Goal: Transaction & Acquisition: Purchase product/service

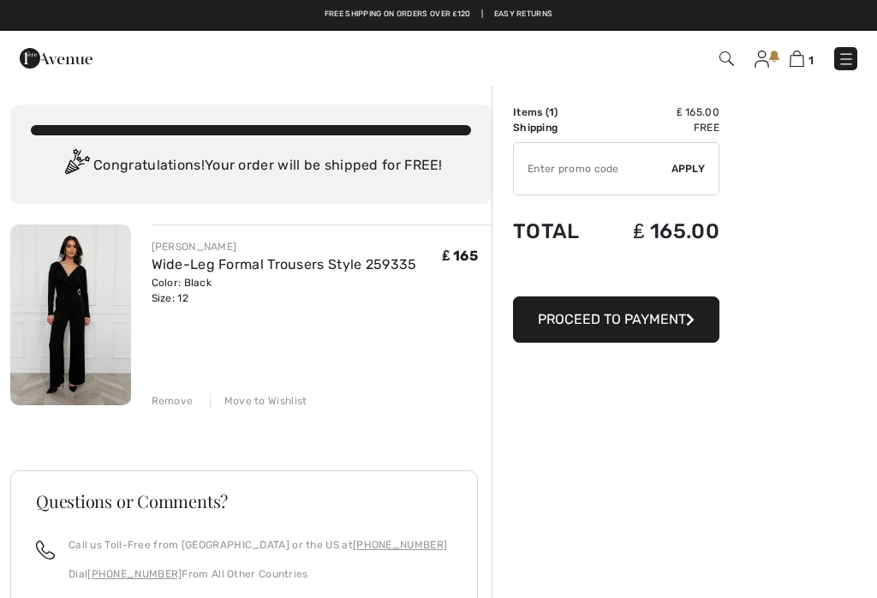
click at [554, 180] on input "TEXT" at bounding box center [593, 168] width 158 height 51
type input "GC005026583"
click at [687, 171] on span "Apply" at bounding box center [689, 168] width 34 height 15
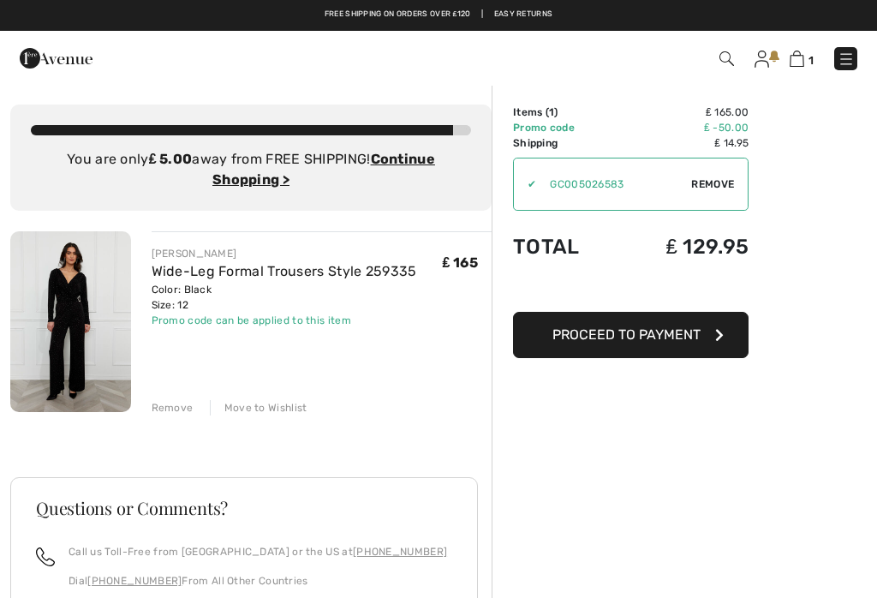
click at [703, 187] on span "Remove" at bounding box center [712, 184] width 43 height 15
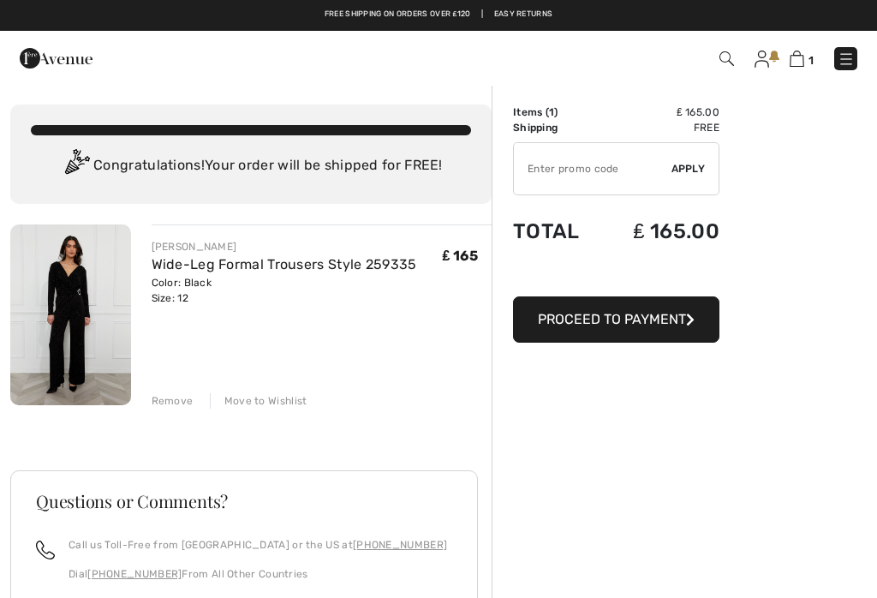
click at [853, 51] on img at bounding box center [846, 59] width 17 height 17
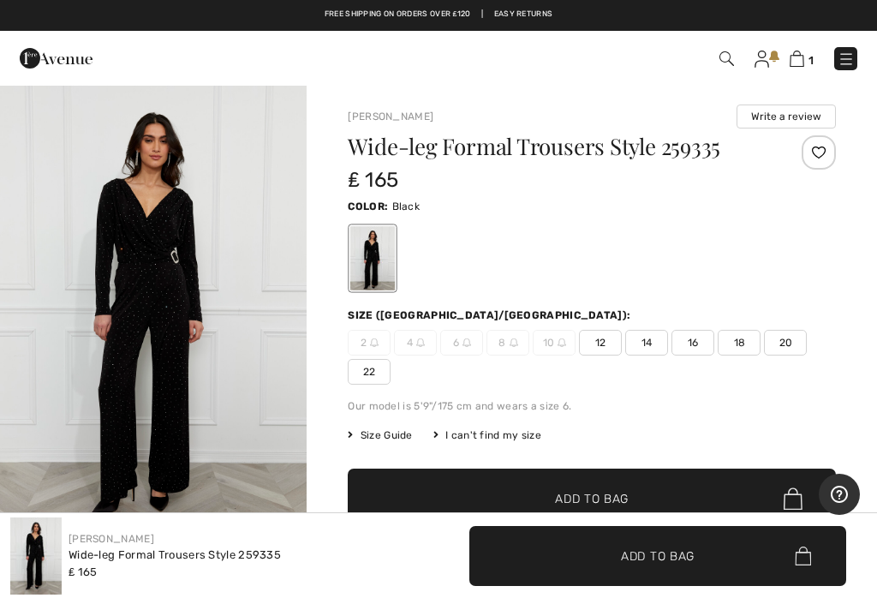
click at [804, 54] on img at bounding box center [797, 59] width 15 height 16
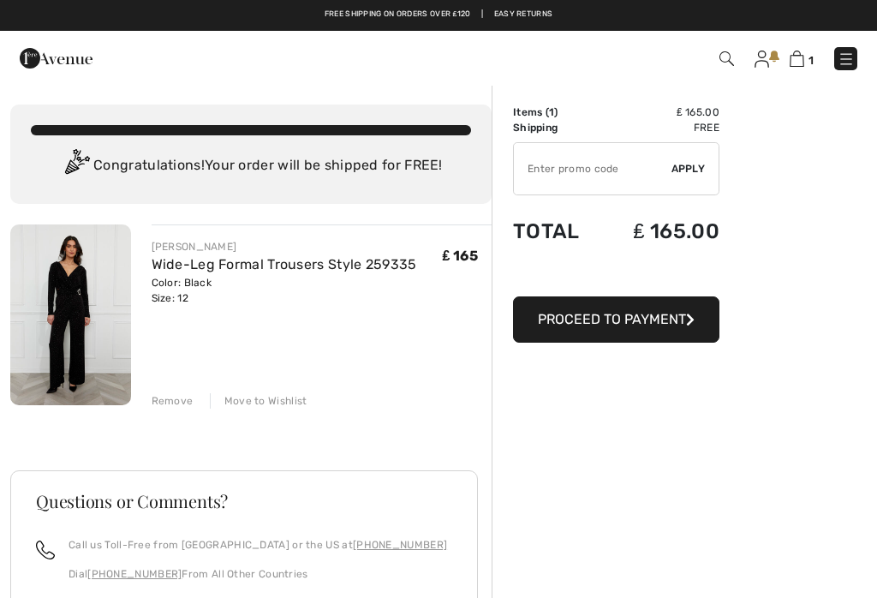
click at [171, 380] on div "FRANK LYMAN Wide-Leg Formal Trousers Style 259335 Color: Black Size: 12 Final S…" at bounding box center [322, 317] width 341 height 184
click at [177, 393] on div "Remove" at bounding box center [173, 400] width 42 height 15
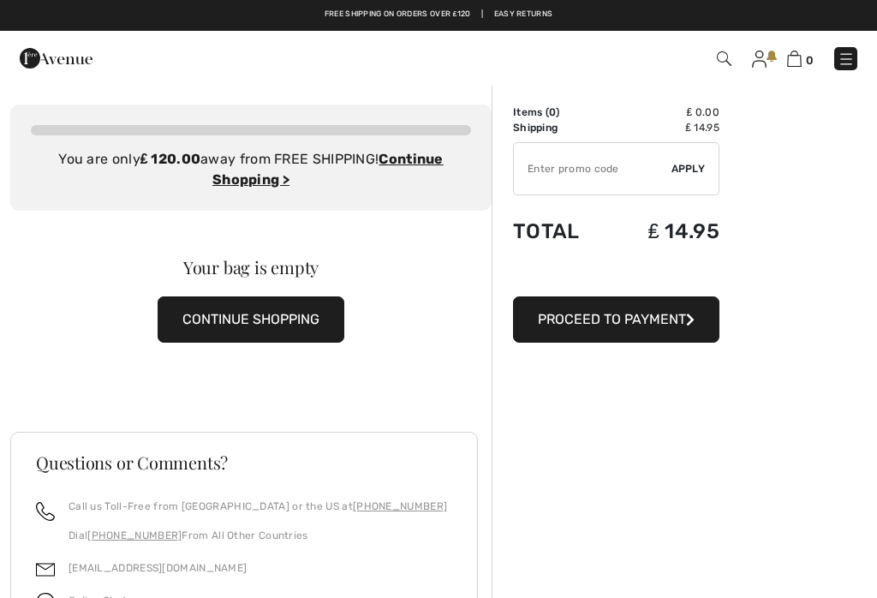
click at [299, 335] on button "CONTINUE SHOPPING" at bounding box center [251, 319] width 187 height 46
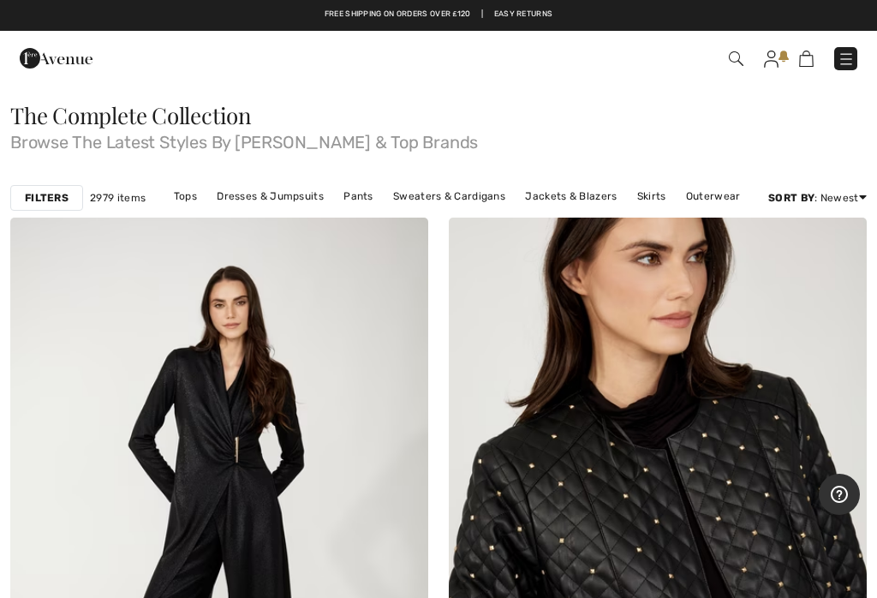
click at [720, 197] on link "Outerwear" at bounding box center [714, 196] width 72 height 22
click at [655, 195] on link "Skirts" at bounding box center [652, 196] width 46 height 22
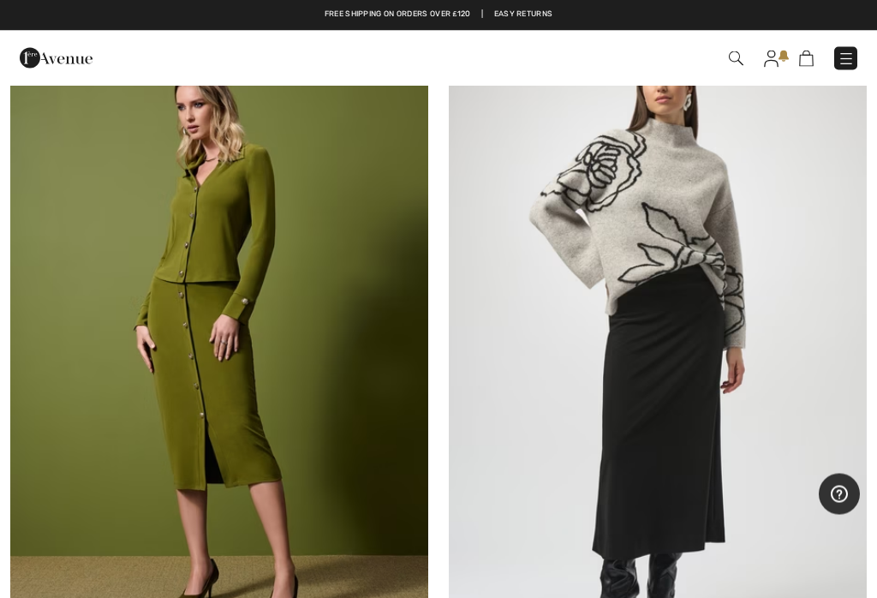
scroll to position [7572, 0]
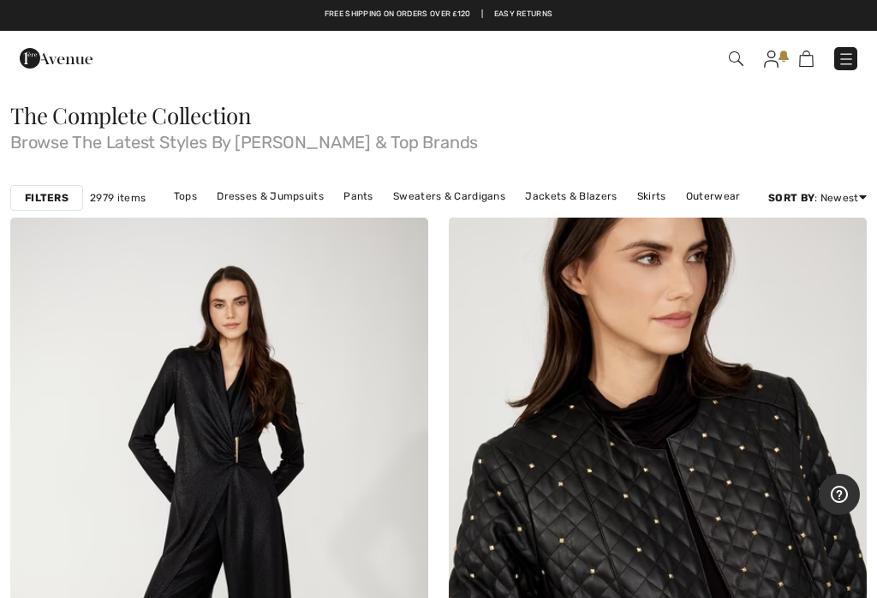
click at [467, 201] on link "Sweaters & Cardigans" at bounding box center [449, 196] width 129 height 22
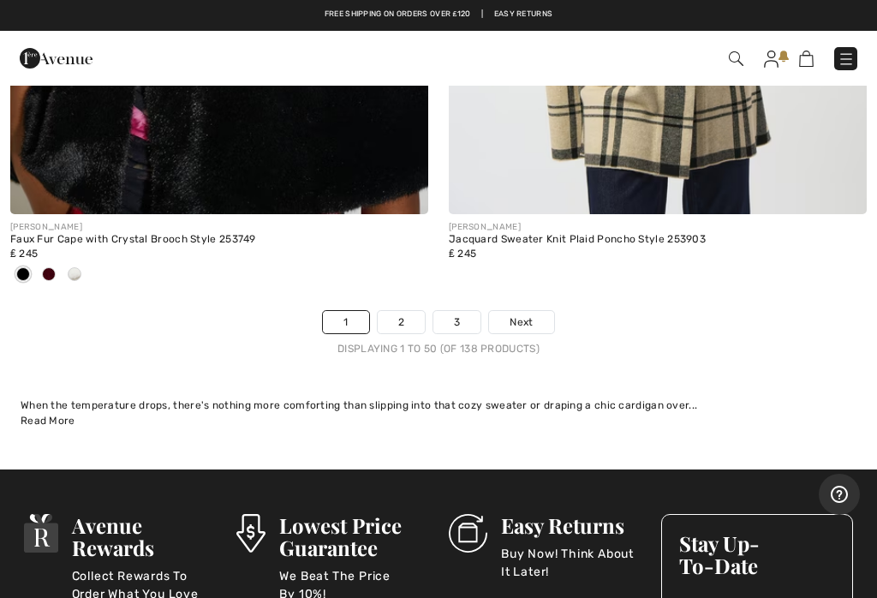
scroll to position [18512, 0]
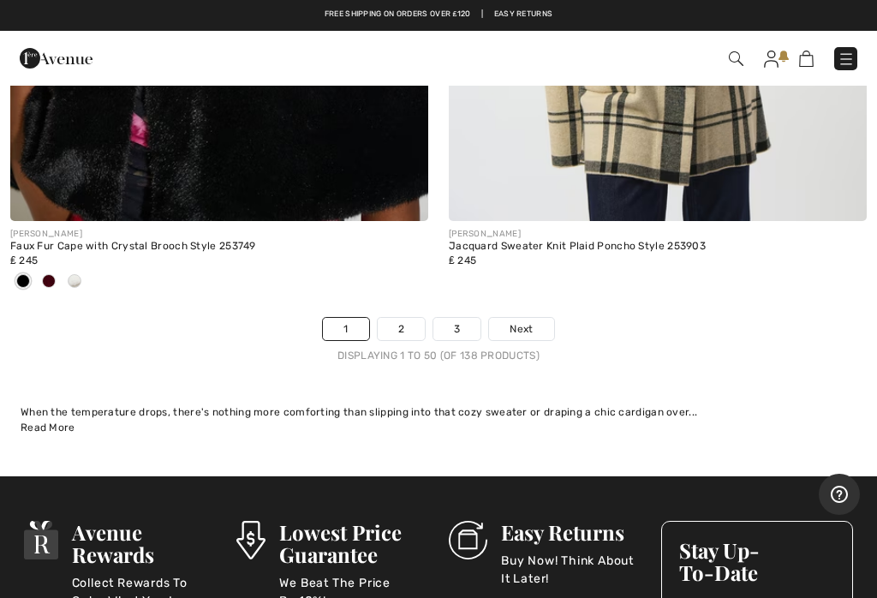
click at [412, 318] on link "2" at bounding box center [401, 329] width 47 height 22
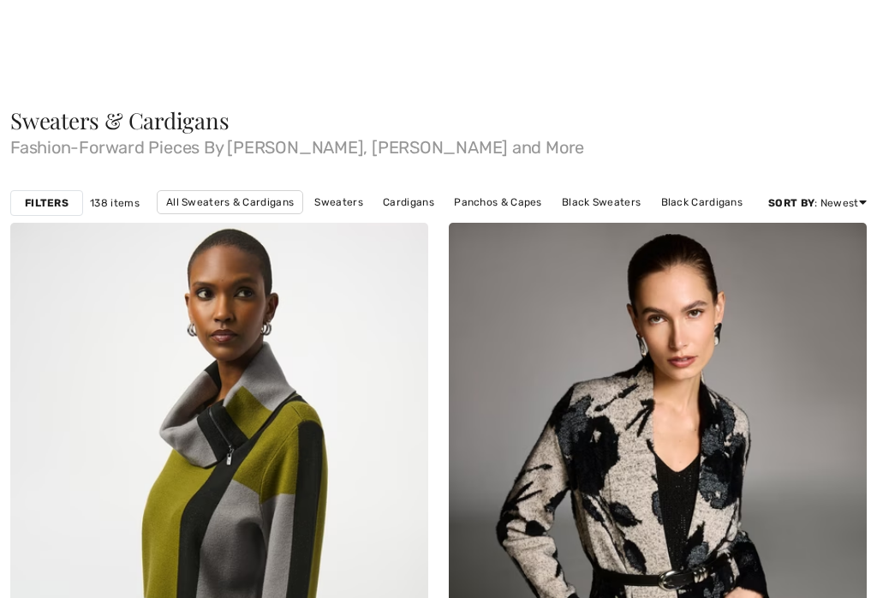
checkbox input "true"
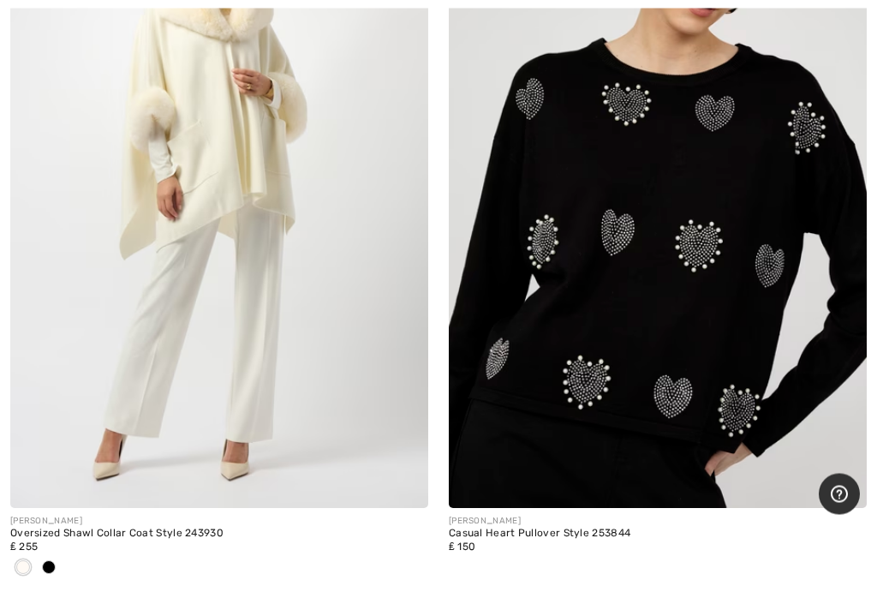
scroll to position [5626, 0]
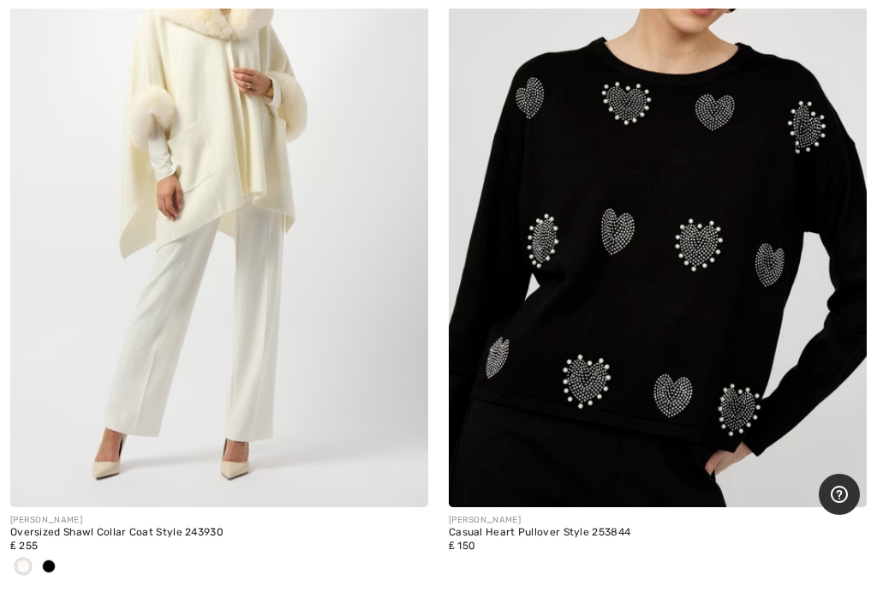
click at [850, 376] on img at bounding box center [658, 193] width 418 height 627
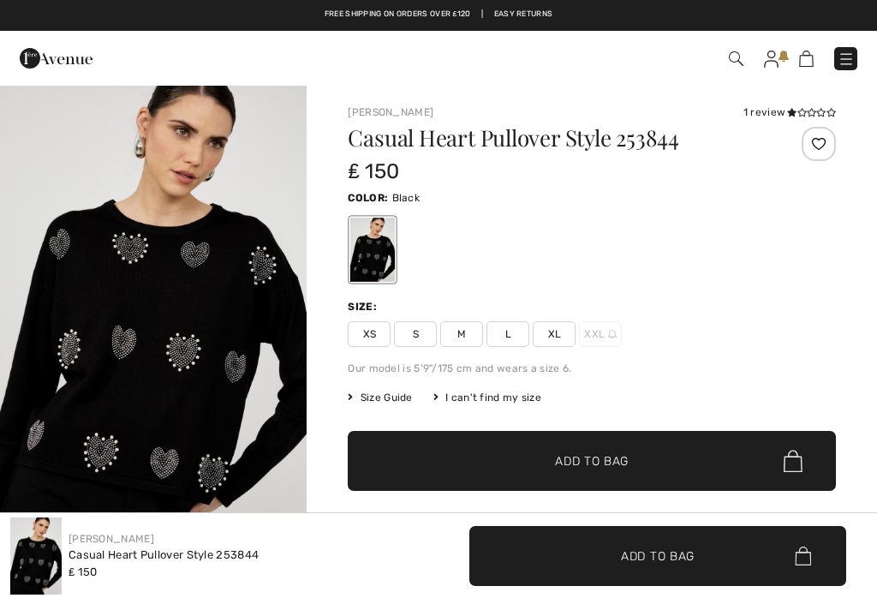
checkbox input "true"
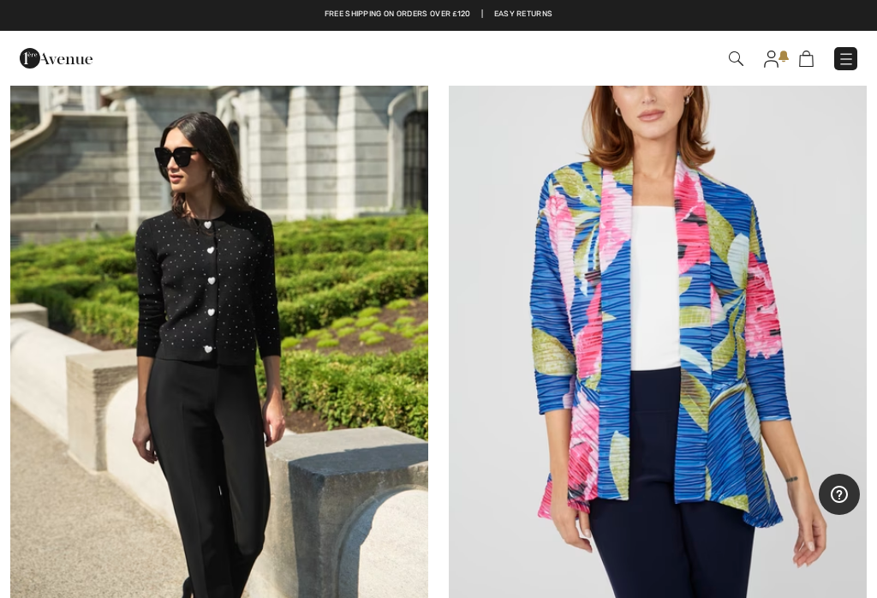
scroll to position [10645, 0]
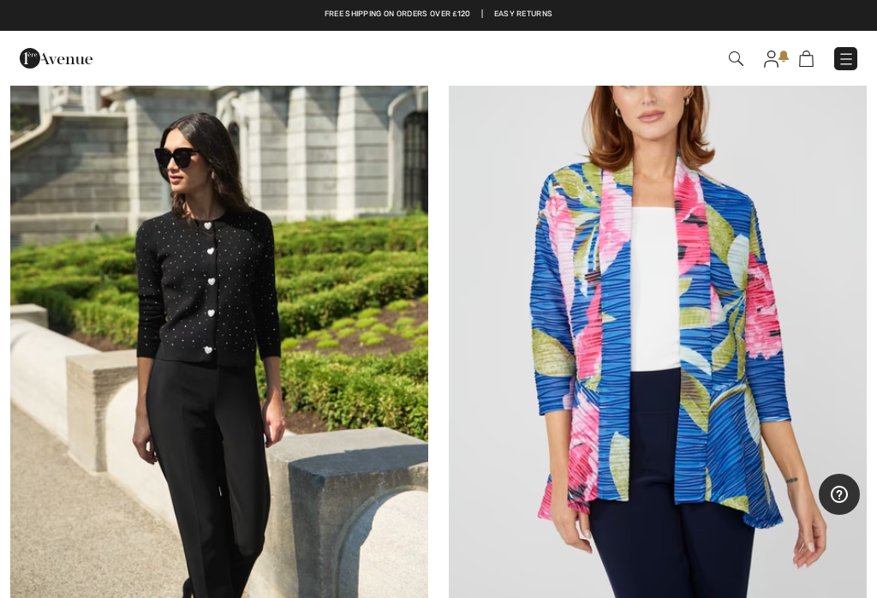
click at [256, 412] on img at bounding box center [219, 291] width 418 height 627
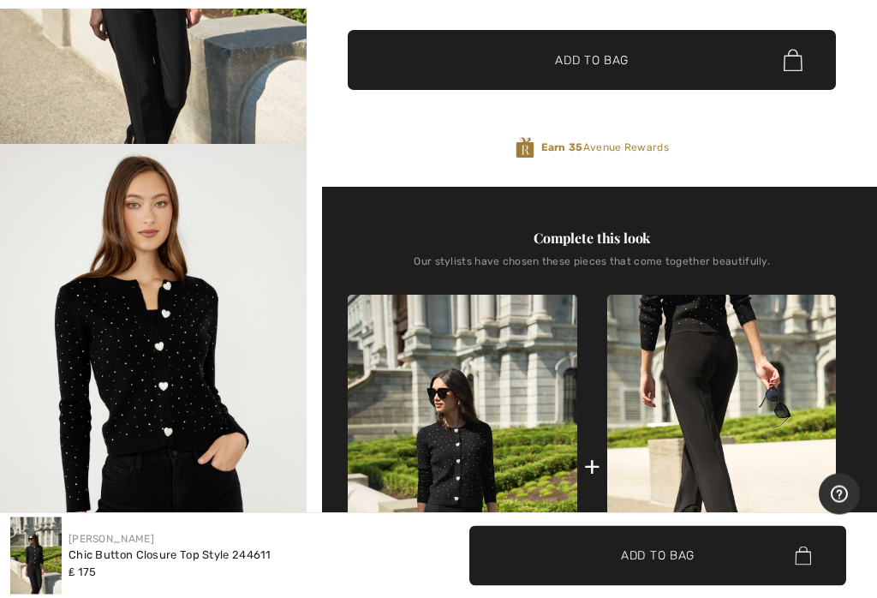
scroll to position [402, 0]
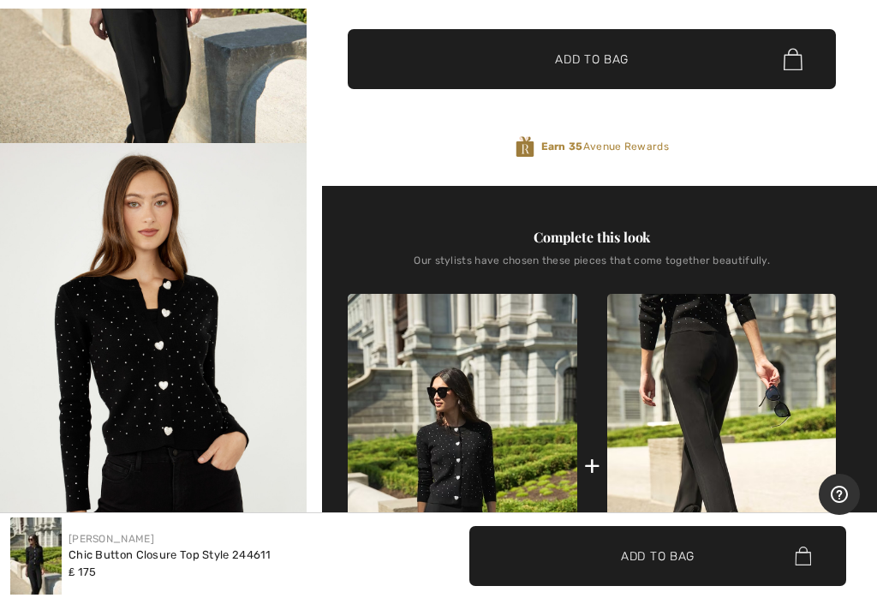
click at [821, 381] on img at bounding box center [722, 466] width 229 height 344
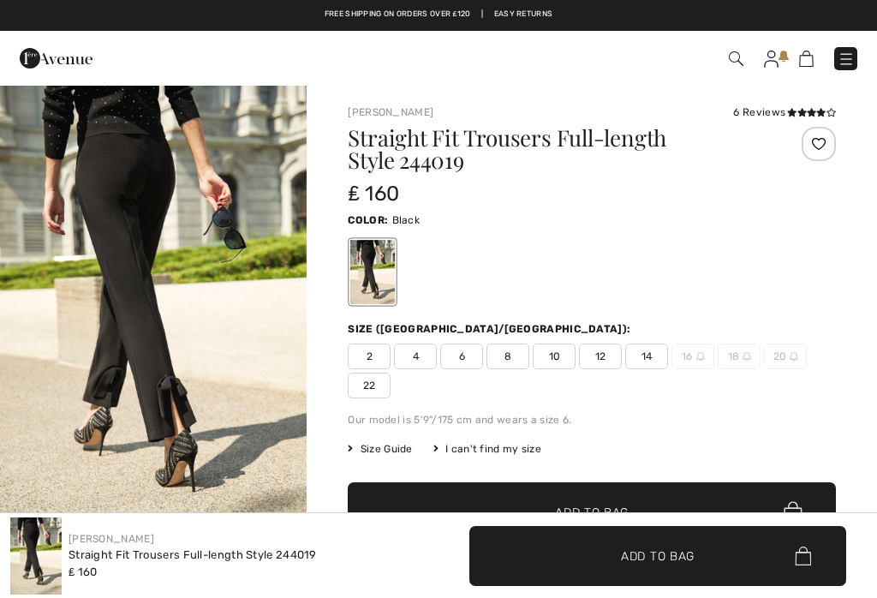
checkbox input "true"
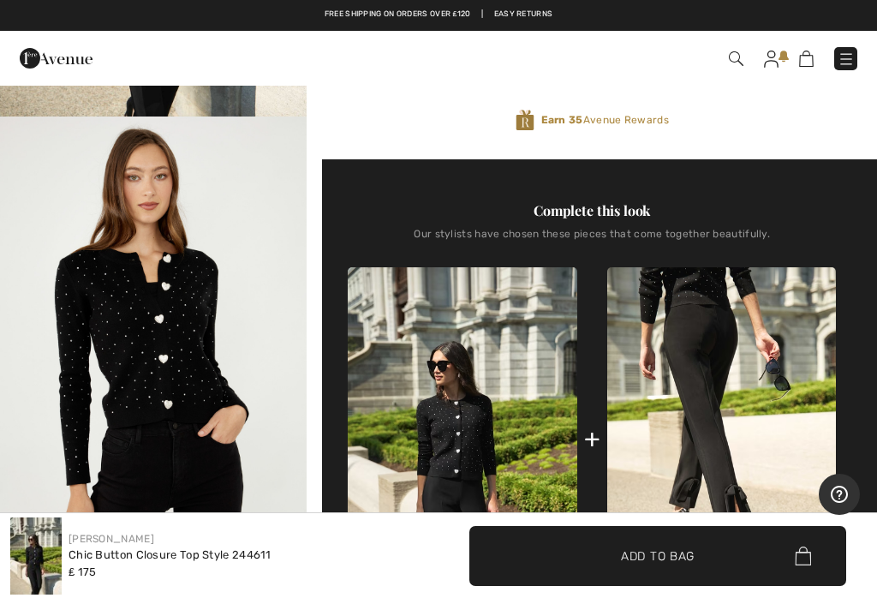
click at [464, 428] on img at bounding box center [462, 439] width 229 height 344
click at [178, 358] on img "2 / 5" at bounding box center [153, 347] width 307 height 461
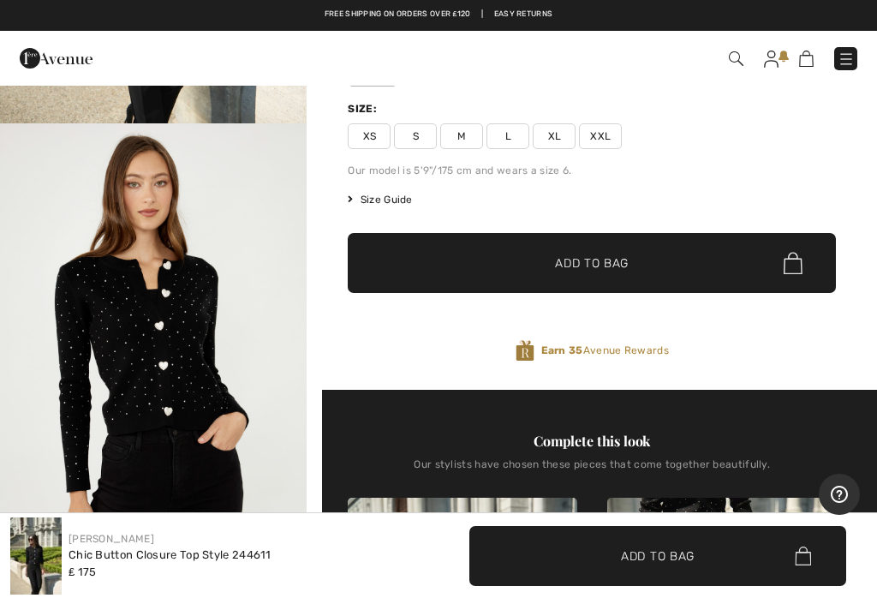
scroll to position [190, 0]
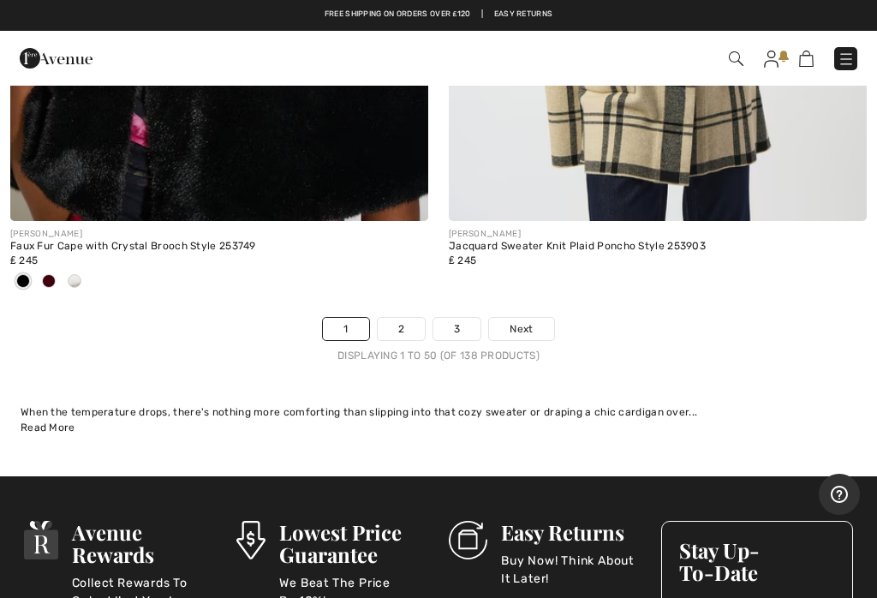
click at [402, 318] on link "2" at bounding box center [401, 329] width 47 height 22
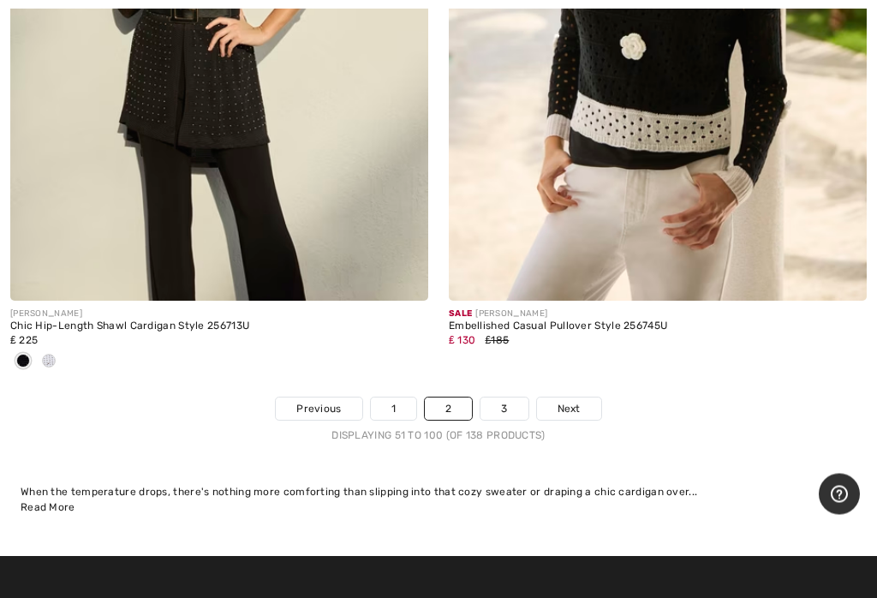
scroll to position [18263, 0]
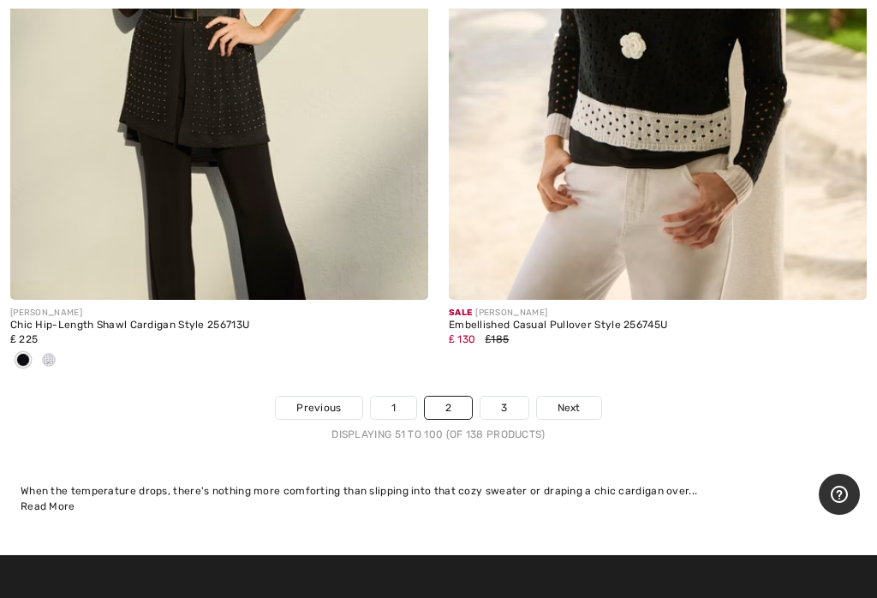
click at [515, 397] on link "3" at bounding box center [504, 408] width 47 height 22
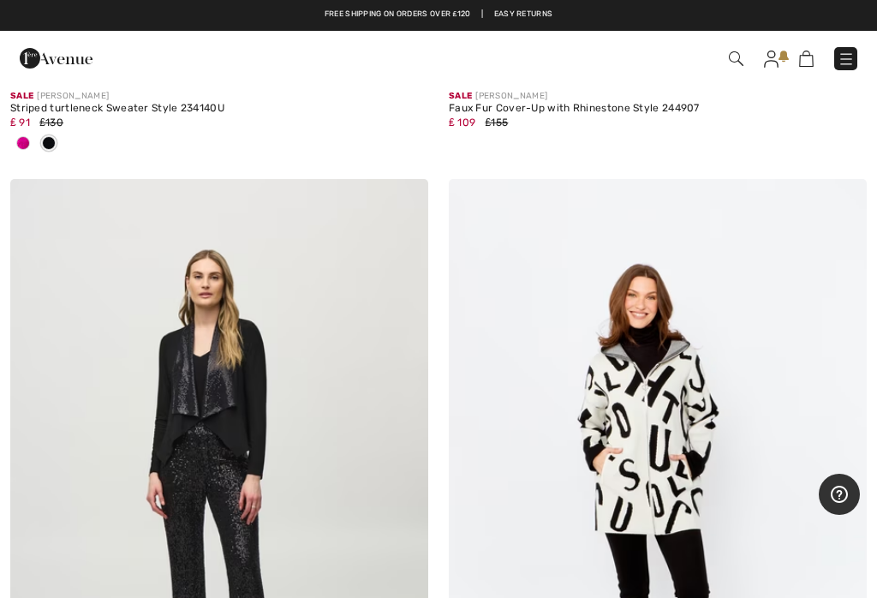
scroll to position [5325, 0]
